Goal: Transaction & Acquisition: Obtain resource

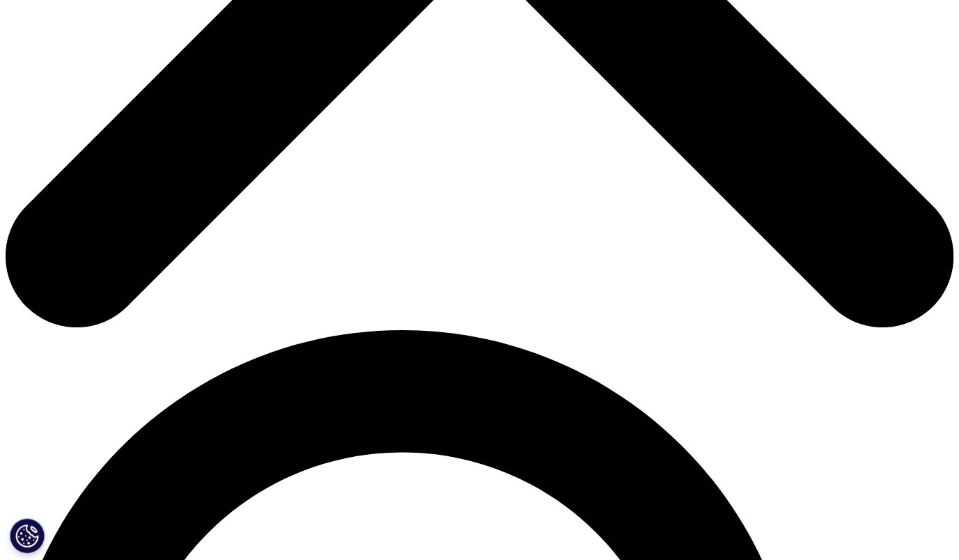
scroll to position [553, 0]
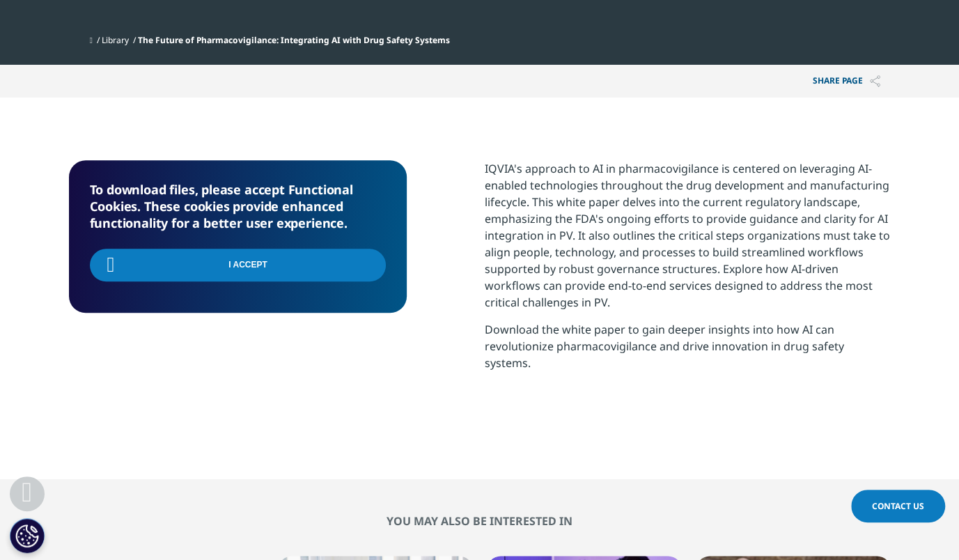
click at [551, 339] on p "Download the white paper to gain deeper insights into how AI can revolutionize …" at bounding box center [688, 351] width 406 height 61
click at [537, 282] on p "IQVIA's approach to AI in pharmacovigilance is centered on leveraging AI-enable…" at bounding box center [688, 240] width 406 height 161
click at [537, 331] on p "Download the white paper to gain deeper insights into how AI can revolutionize …" at bounding box center [688, 351] width 406 height 61
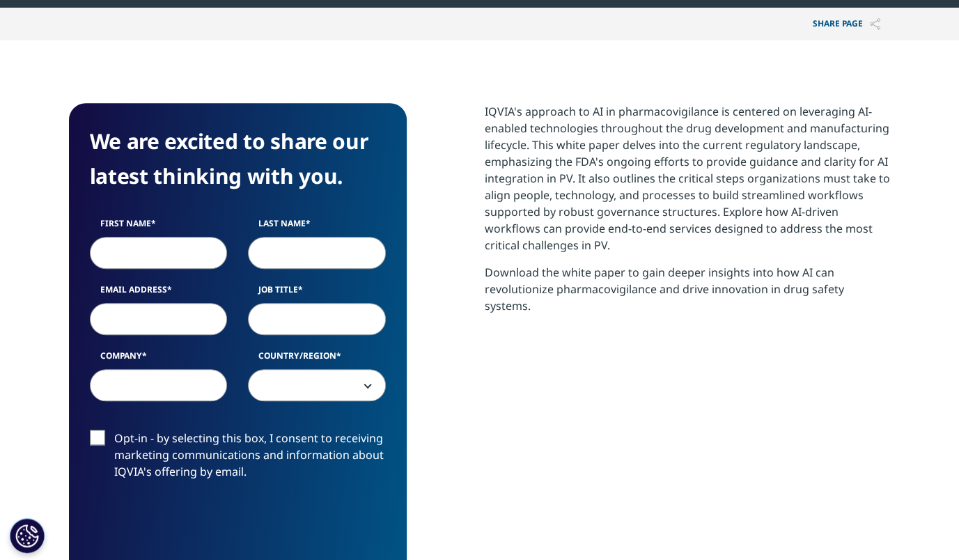
scroll to position [538, 821]
click at [164, 254] on input "First Name" at bounding box center [159, 253] width 138 height 32
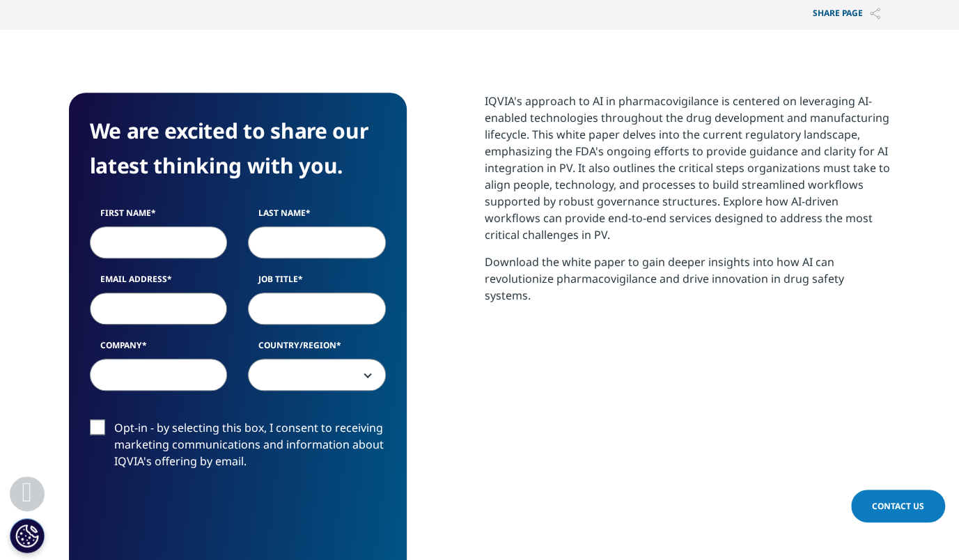
drag, startPoint x: 178, startPoint y: 302, endPoint x: 175, endPoint y: 288, distance: 14.1
click at [178, 302] on input "Email Address" at bounding box center [159, 308] width 138 height 32
click at [156, 236] on input "First Name" at bounding box center [159, 242] width 138 height 32
type input "Haruna"
click at [293, 242] on input "Last Name" at bounding box center [317, 242] width 138 height 32
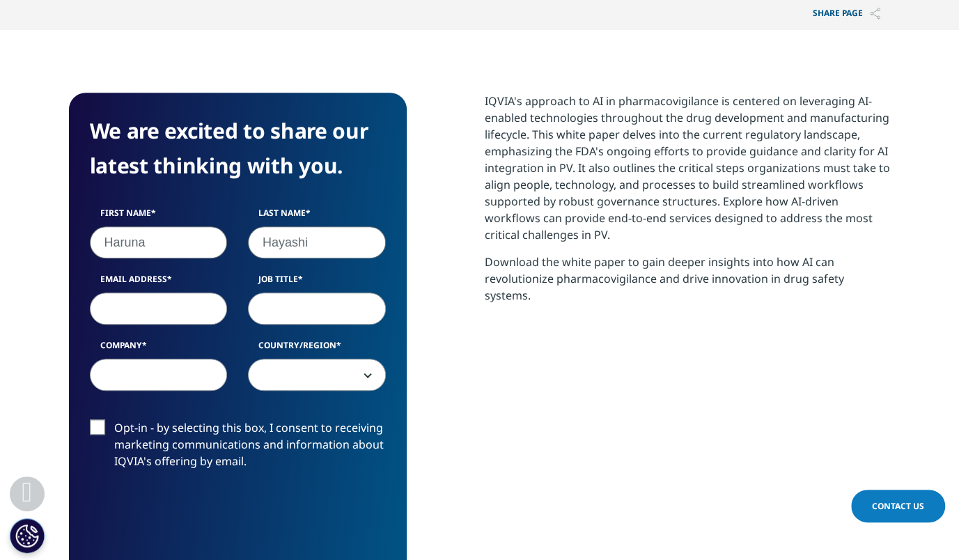
type input "Hayashi"
click at [194, 310] on input "Email Address" at bounding box center [159, 308] width 138 height 32
type input "[EMAIL_ADDRESS][DOMAIN_NAME]"
type input "Medical Affairs"
select select "[GEOGRAPHIC_DATA]"
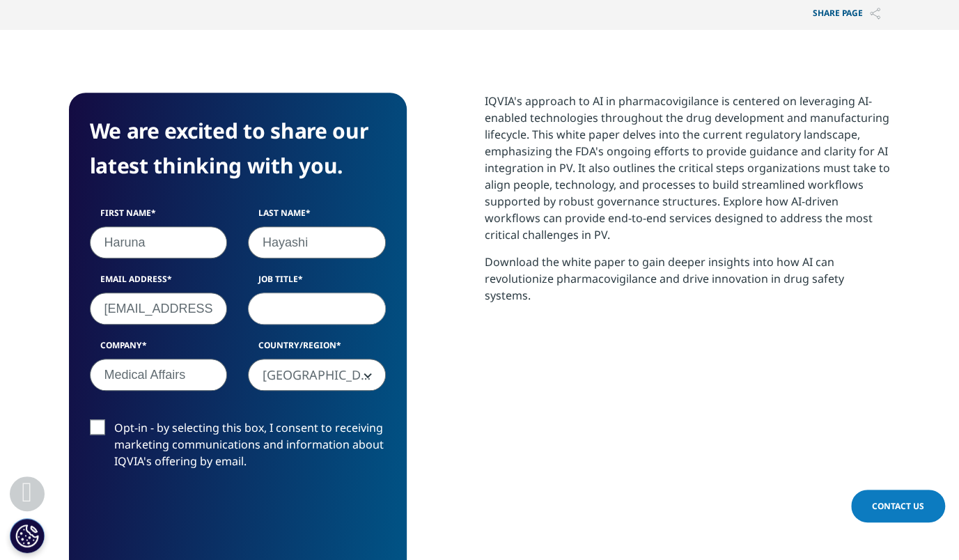
click at [301, 306] on input "Job Title" at bounding box center [317, 308] width 138 height 32
type input "manager"
click at [188, 372] on input "Medical Affairs" at bounding box center [159, 375] width 138 height 32
drag, startPoint x: 168, startPoint y: 376, endPoint x: 1, endPoint y: 381, distance: 166.4
click at [6, 381] on section "We are excited to share our latest thinking with you. First Name [GEOGRAPHIC_DA…" at bounding box center [479, 362] width 959 height 664
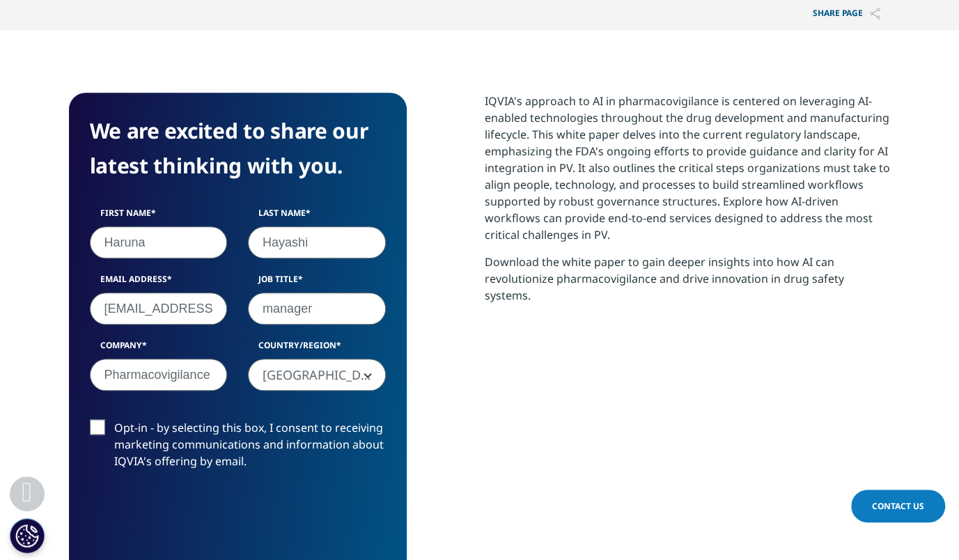
type input "Pharmacovigilance"
click at [464, 399] on div "We are excited to share our latest thinking with you. First Name [GEOGRAPHIC_DA…" at bounding box center [479, 362] width 821 height 539
click at [100, 425] on label "Opt-in - by selecting this box, I consent to receiving marketing communications…" at bounding box center [238, 448] width 296 height 58
click at [114, 419] on input "Opt-in - by selecting this box, I consent to receiving marketing communications…" at bounding box center [114, 419] width 0 height 0
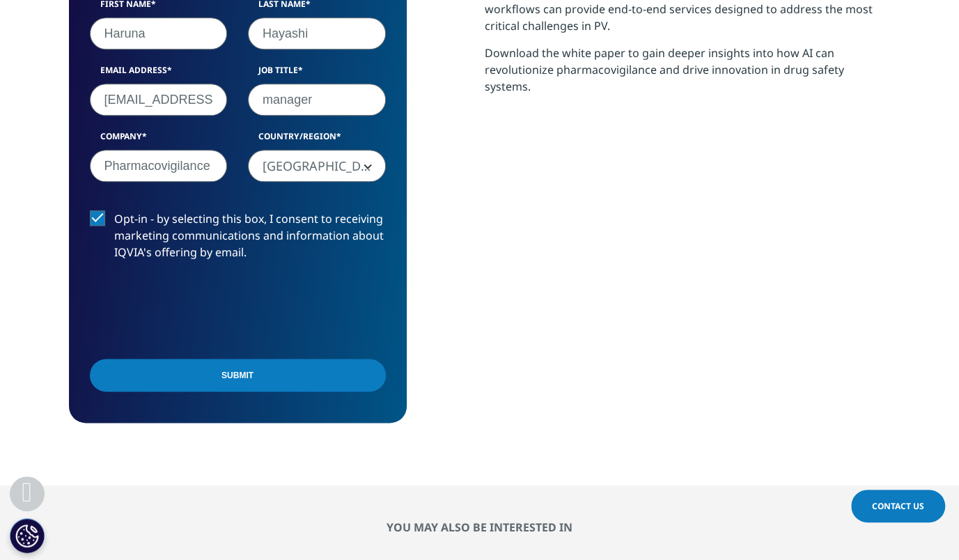
click at [299, 370] on input "Submit" at bounding box center [238, 375] width 296 height 33
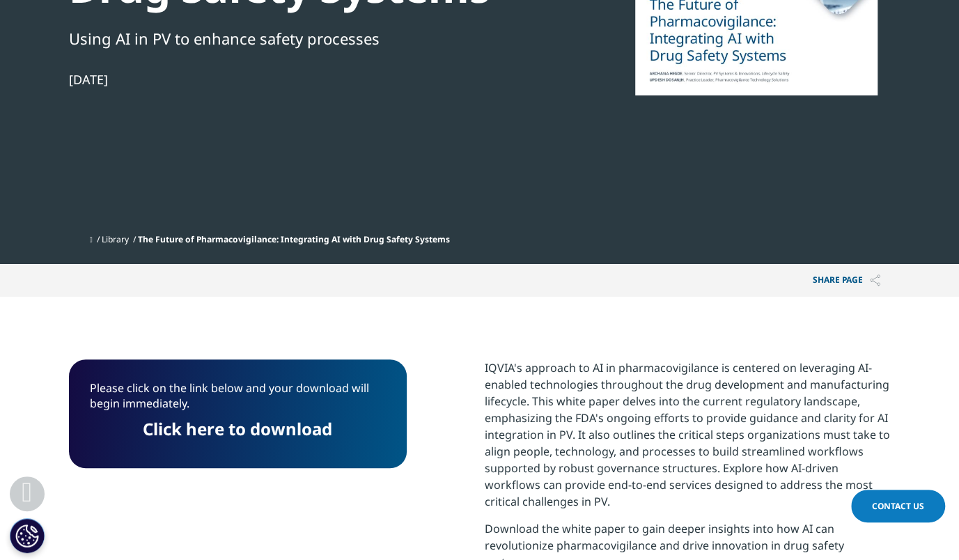
scroll to position [386, 0]
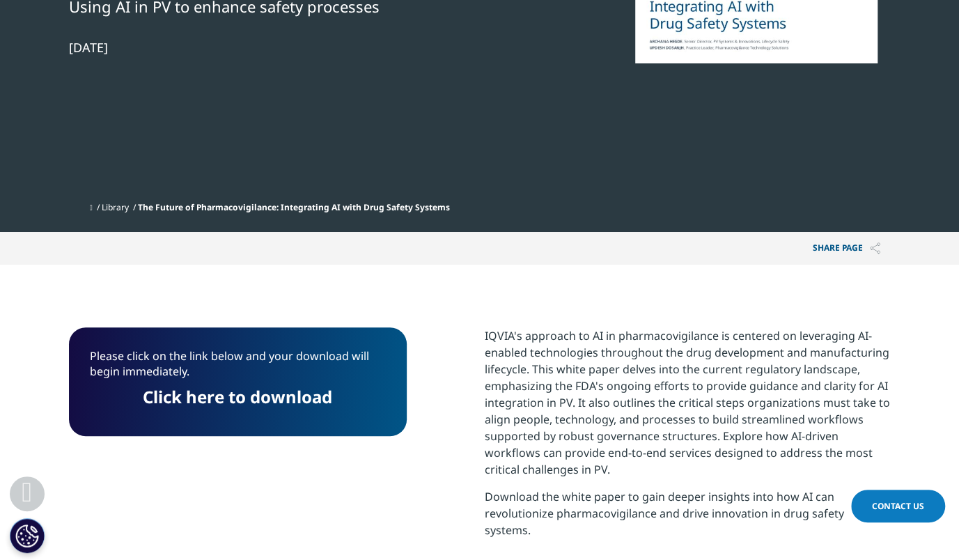
drag, startPoint x: 271, startPoint y: 397, endPoint x: 704, endPoint y: 69, distance: 543.1
click at [271, 397] on link "Click here to download" at bounding box center [237, 396] width 189 height 23
